Goal: Find specific page/section: Find specific page/section

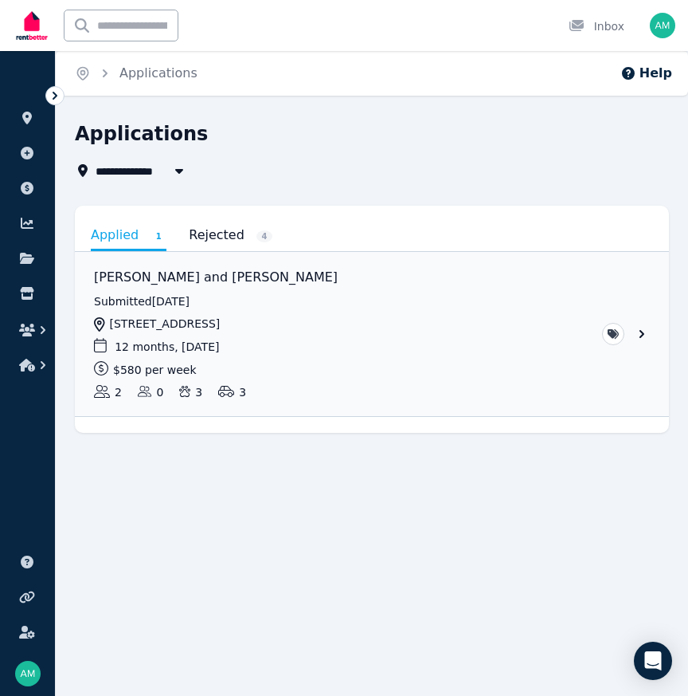
click at [310, 149] on div "Applications" at bounding box center [367, 136] width 585 height 30
